Goal: Task Accomplishment & Management: Use online tool/utility

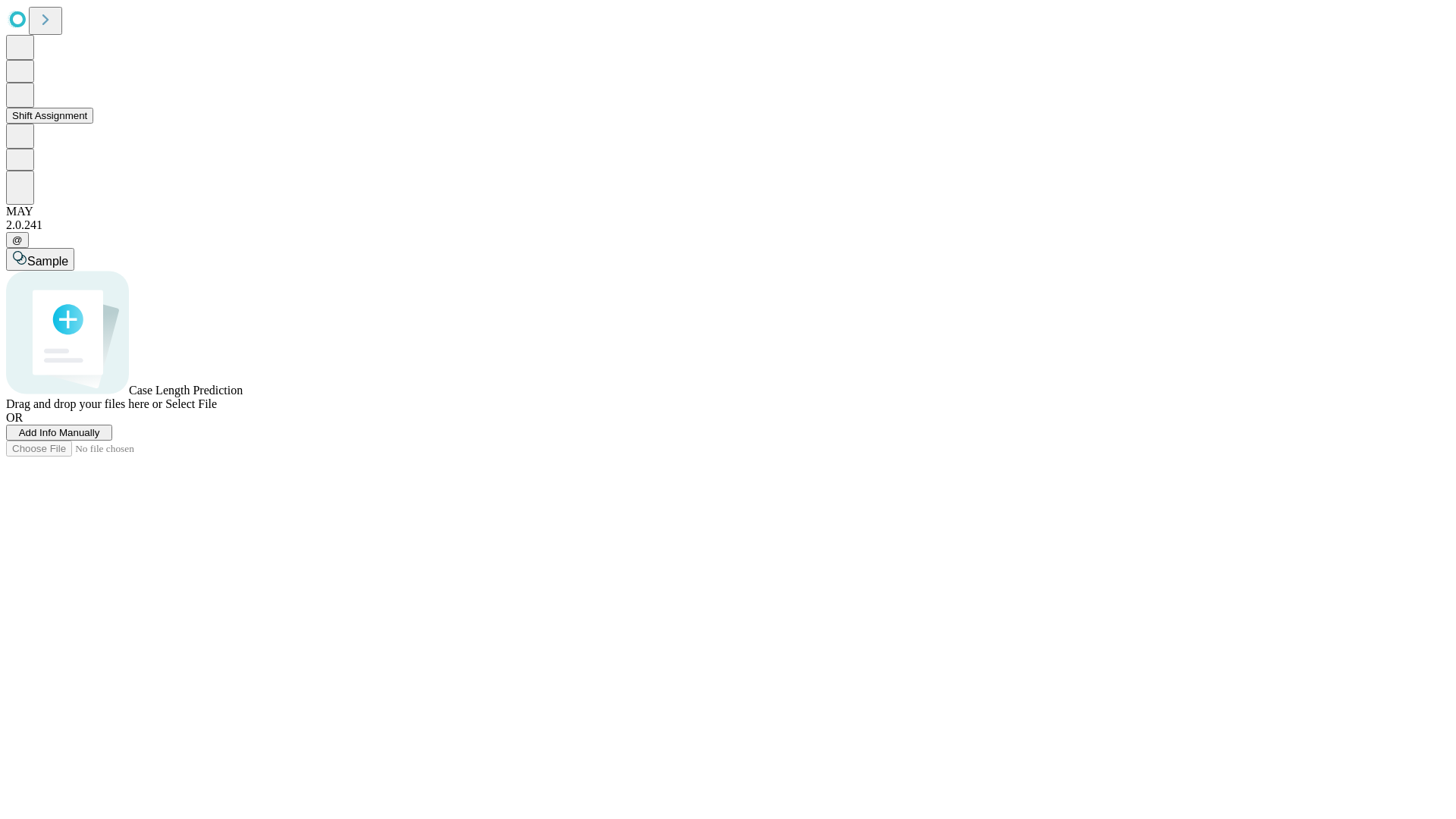
click at [93, 123] on button "Shift Assignment" at bounding box center [50, 115] width 88 height 16
